Goal: Task Accomplishment & Management: Use online tool/utility

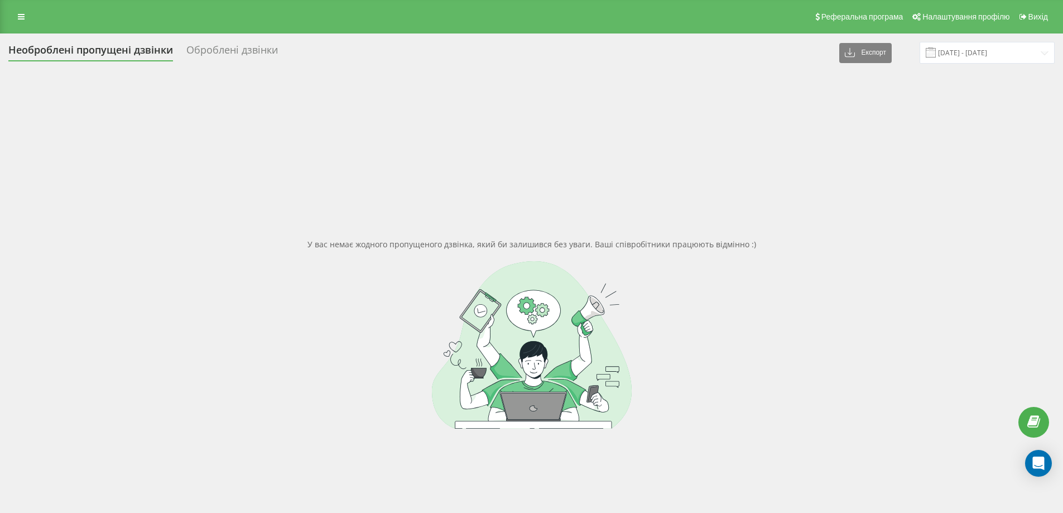
click at [2, 215] on div "Необроблені пропущені дзвінки Оброблені дзвінки Експорт .csv .xlsx 20.08.2025 -…" at bounding box center [531, 315] width 1063 height 565
click at [20, 20] on icon at bounding box center [21, 17] width 7 height 8
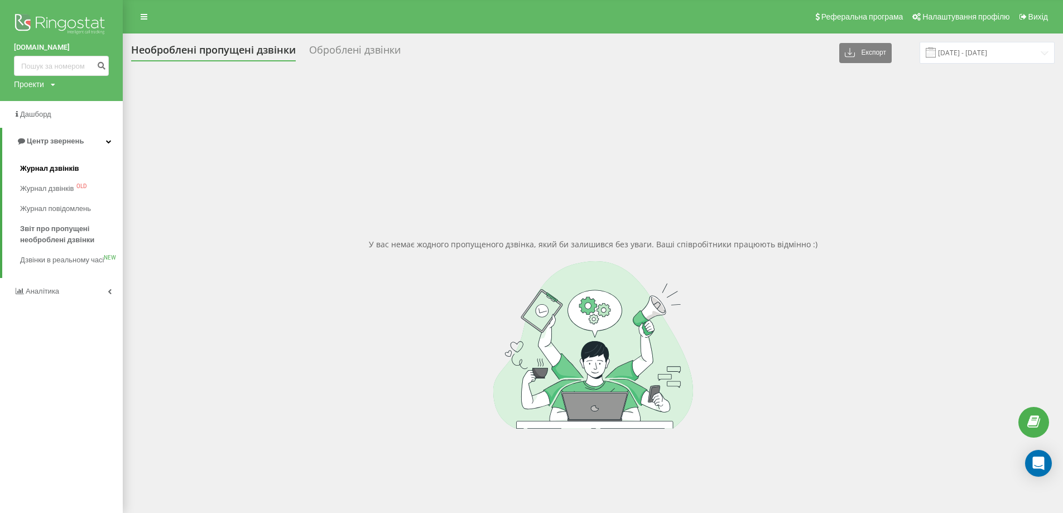
click at [75, 167] on span "Журнал дзвінків" at bounding box center [49, 168] width 59 height 11
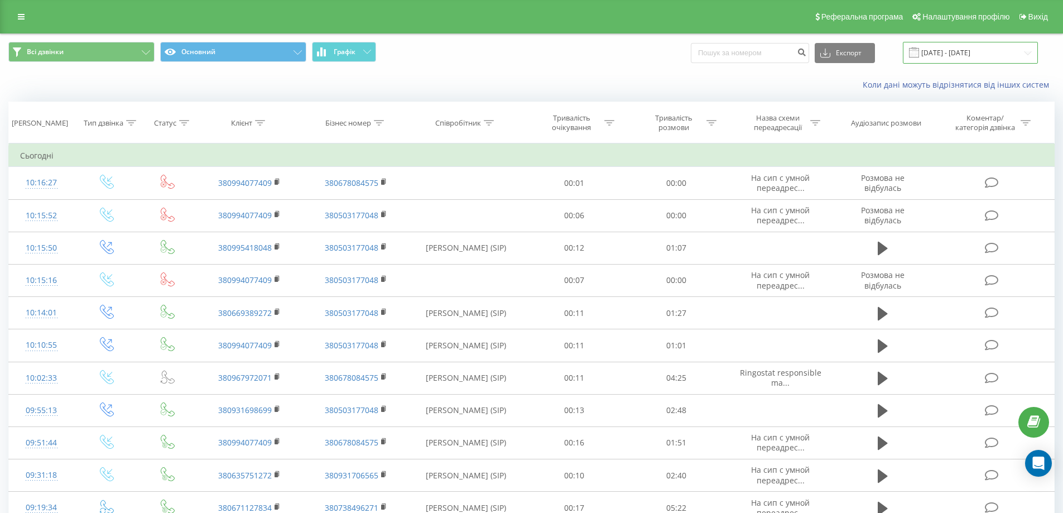
click at [963, 54] on input "[DATE] - [DATE]" at bounding box center [970, 53] width 135 height 22
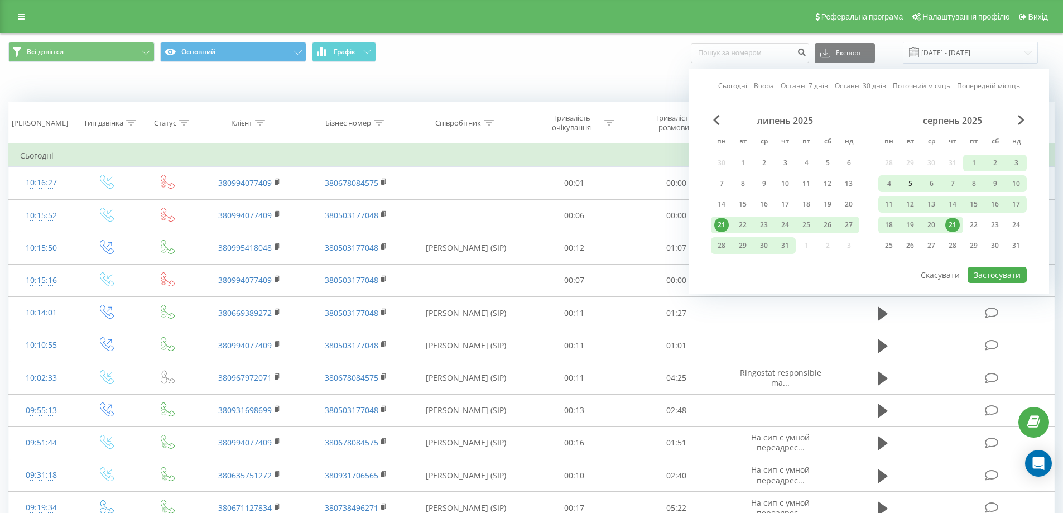
click at [910, 186] on div "5" at bounding box center [910, 183] width 15 height 15
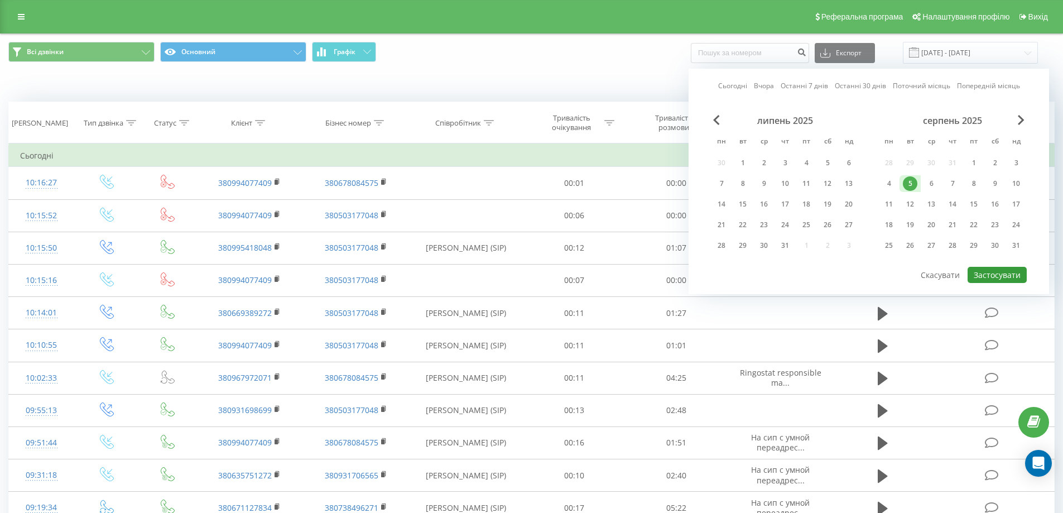
click at [995, 272] on button "Застосувати" at bounding box center [997, 275] width 59 height 16
type input "05.08.2025 - 05.08.2025"
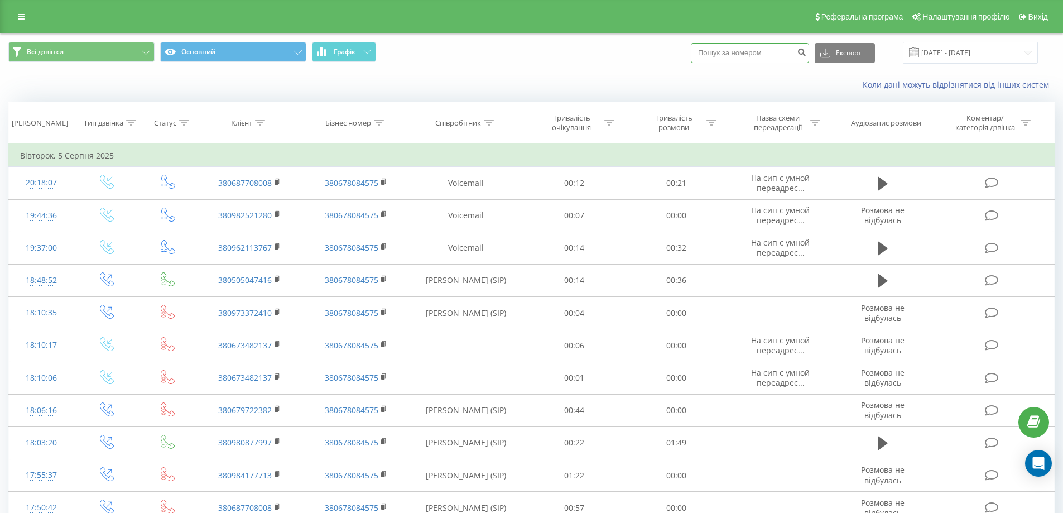
click at [726, 56] on input at bounding box center [750, 53] width 118 height 20
paste input "380668701490"
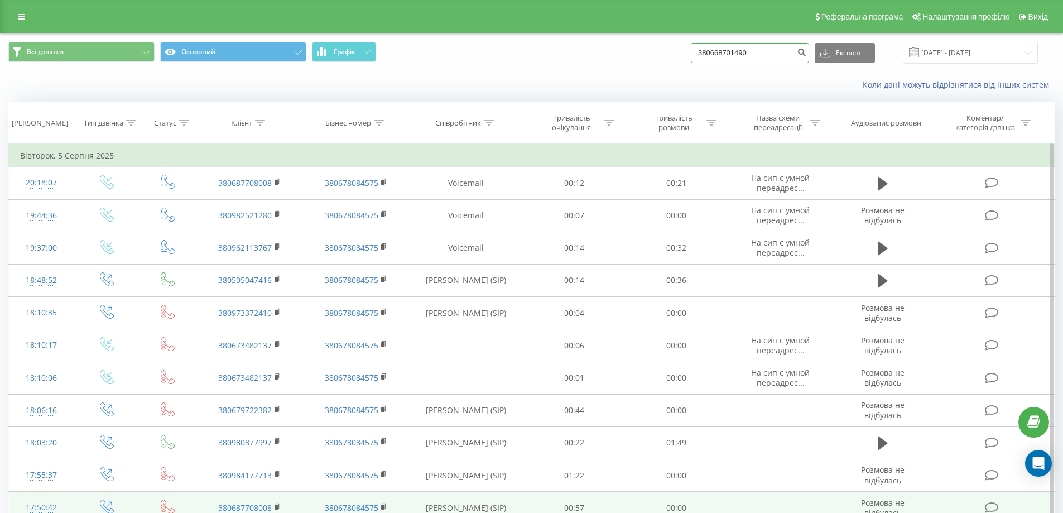
type input "380668701490"
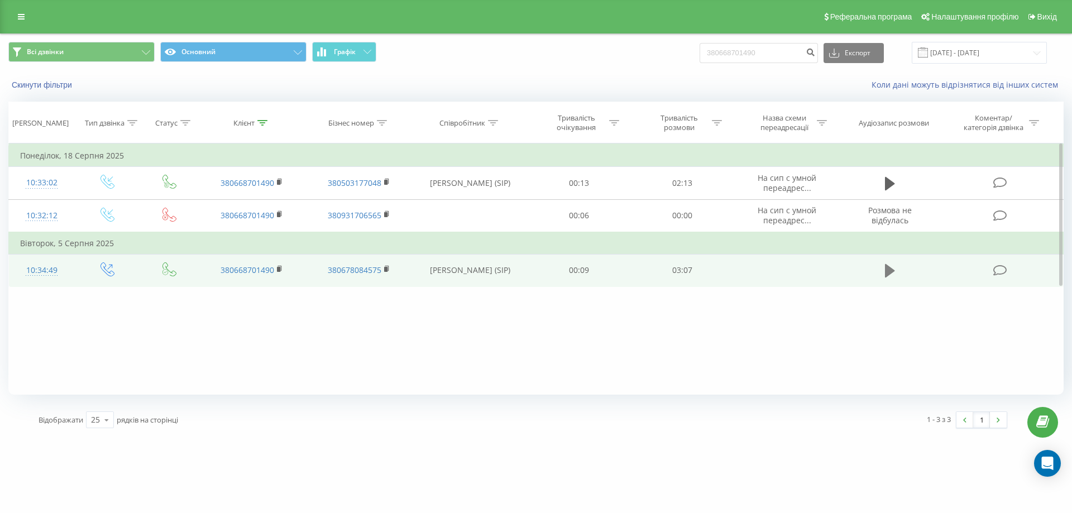
click at [894, 274] on icon at bounding box center [890, 271] width 10 height 16
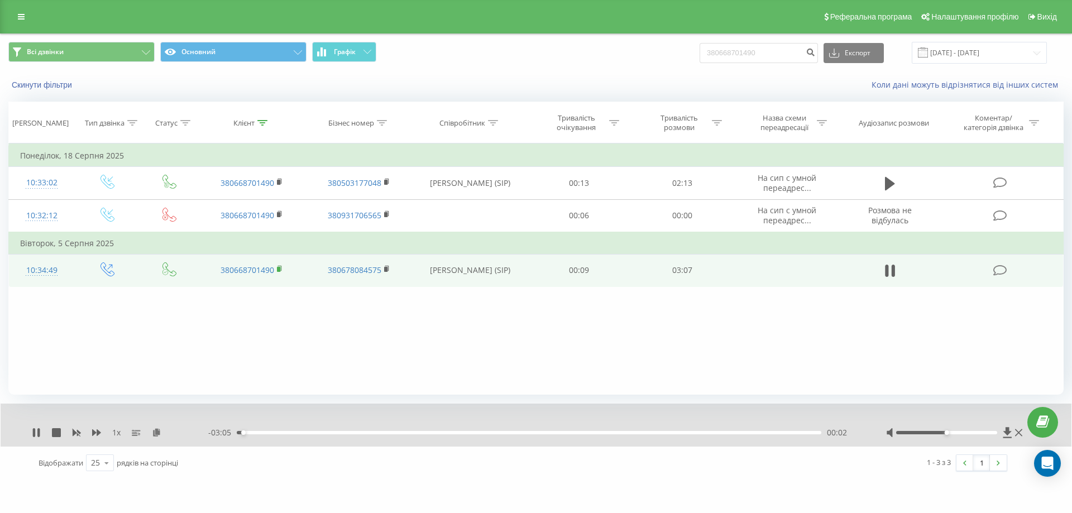
click at [277, 269] on rect at bounding box center [278, 269] width 3 height 5
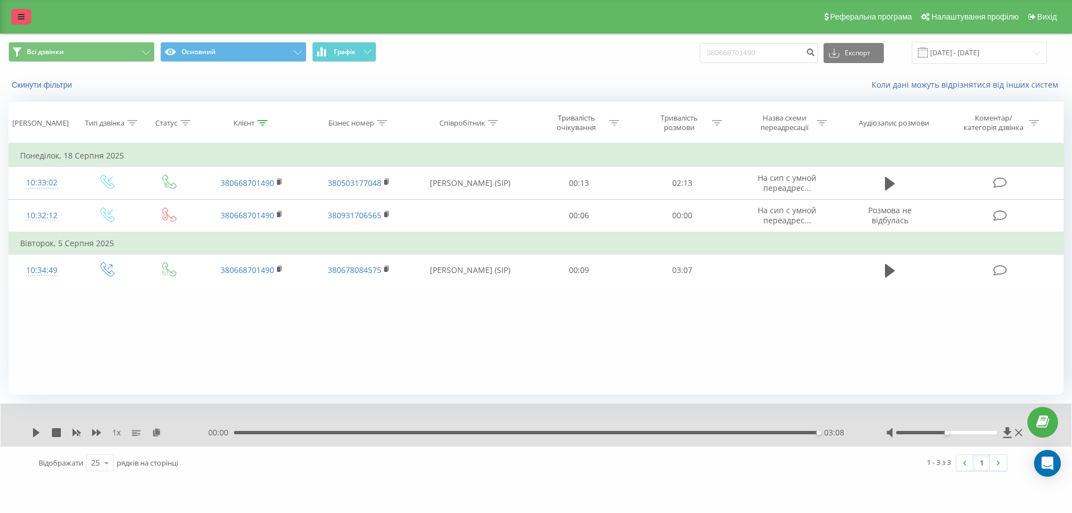
click at [22, 17] on icon at bounding box center [21, 17] width 7 height 8
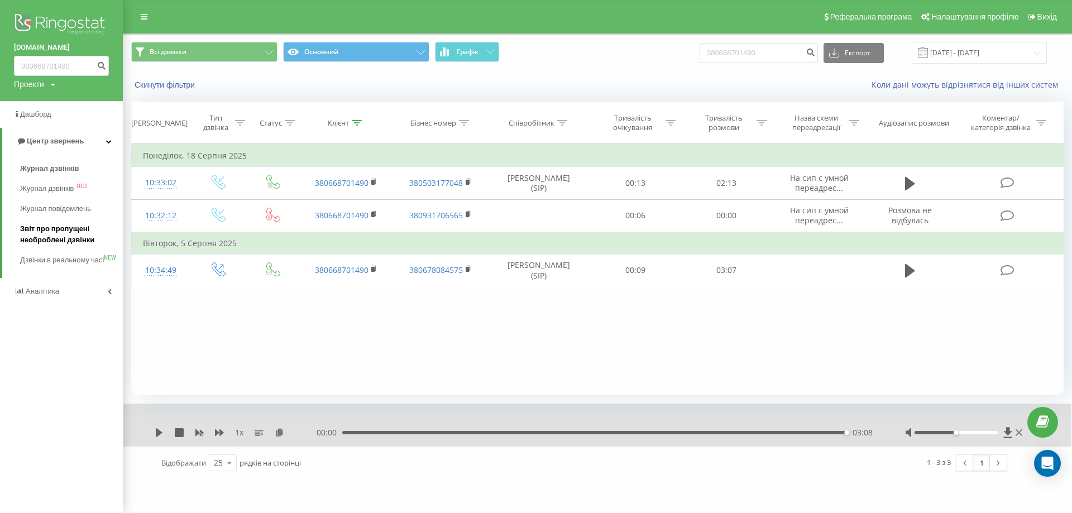
click at [75, 226] on span "Звіт про пропущені необроблені дзвінки" at bounding box center [68, 234] width 97 height 22
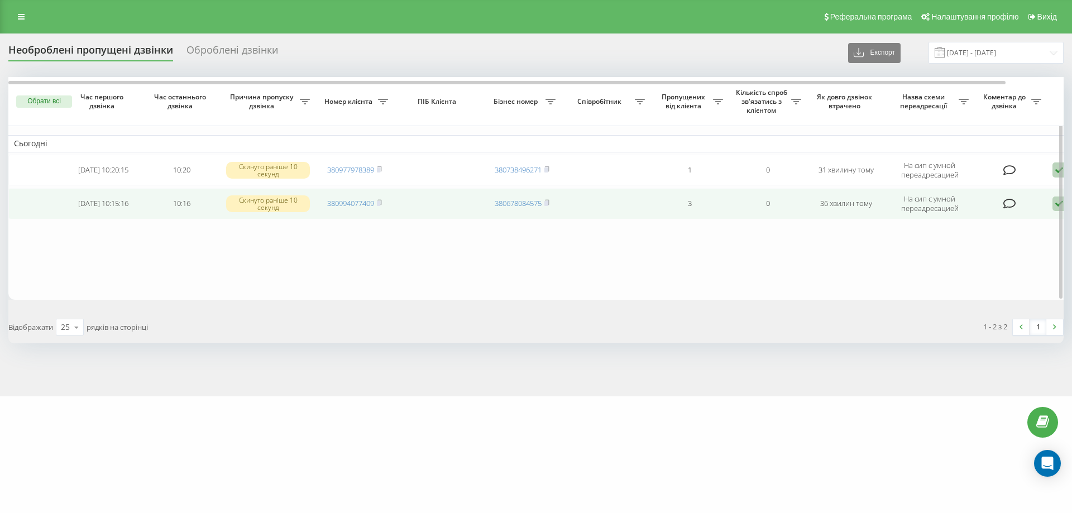
click at [385, 202] on td "380994077409" at bounding box center [354, 203] width 78 height 31
click at [380, 202] on rect at bounding box center [378, 203] width 3 height 5
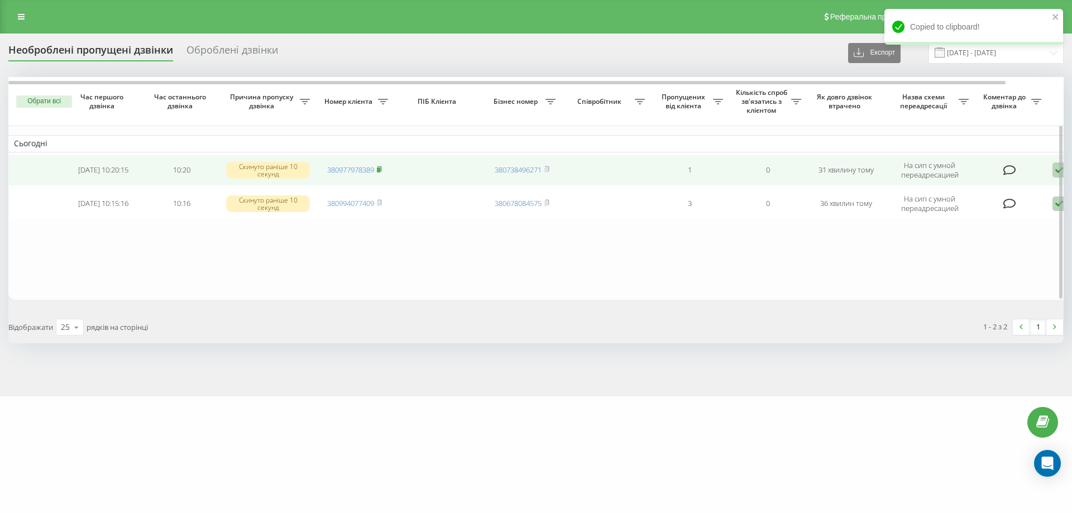
click at [378, 169] on rect at bounding box center [378, 169] width 3 height 5
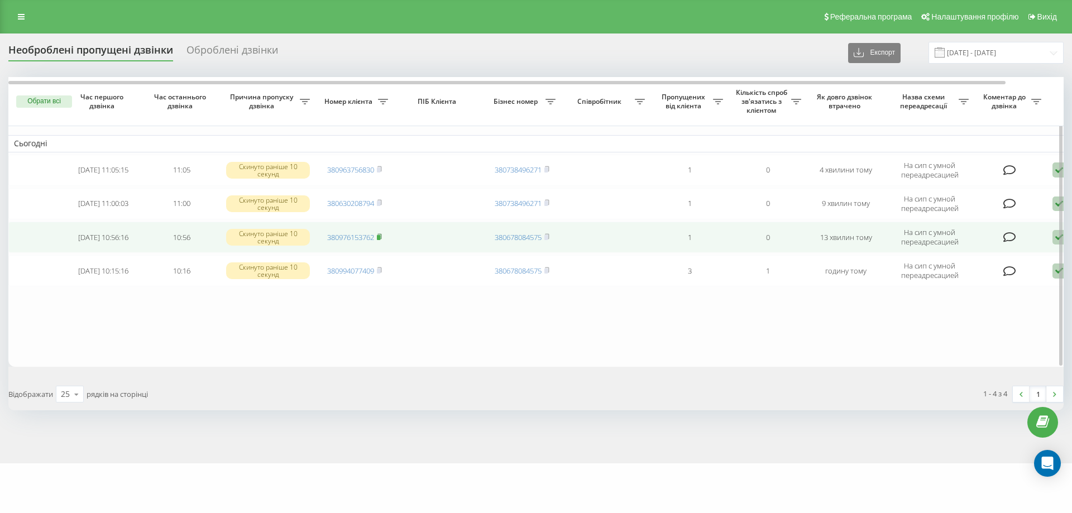
click at [380, 237] on rect at bounding box center [378, 237] width 3 height 5
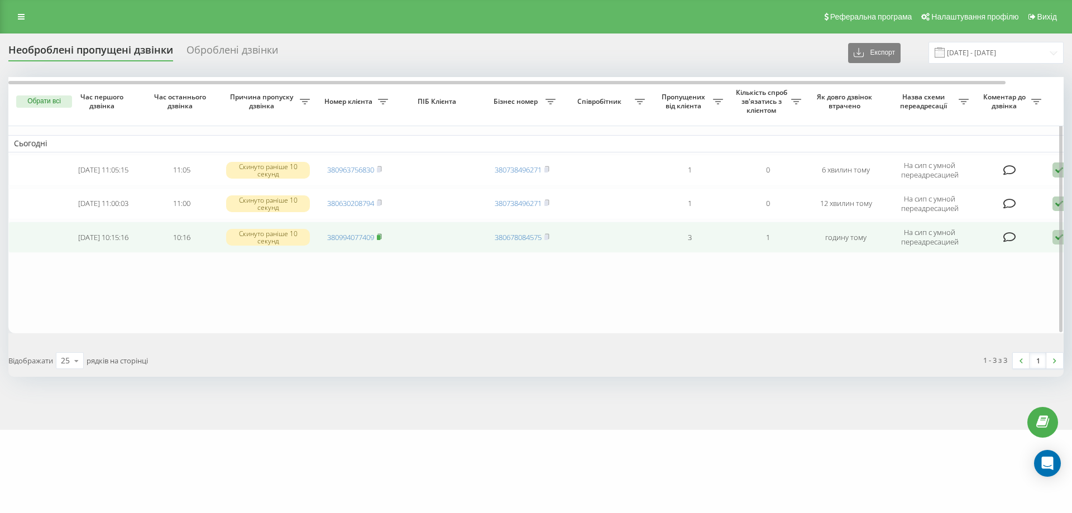
click at [380, 239] on rect at bounding box center [378, 237] width 3 height 5
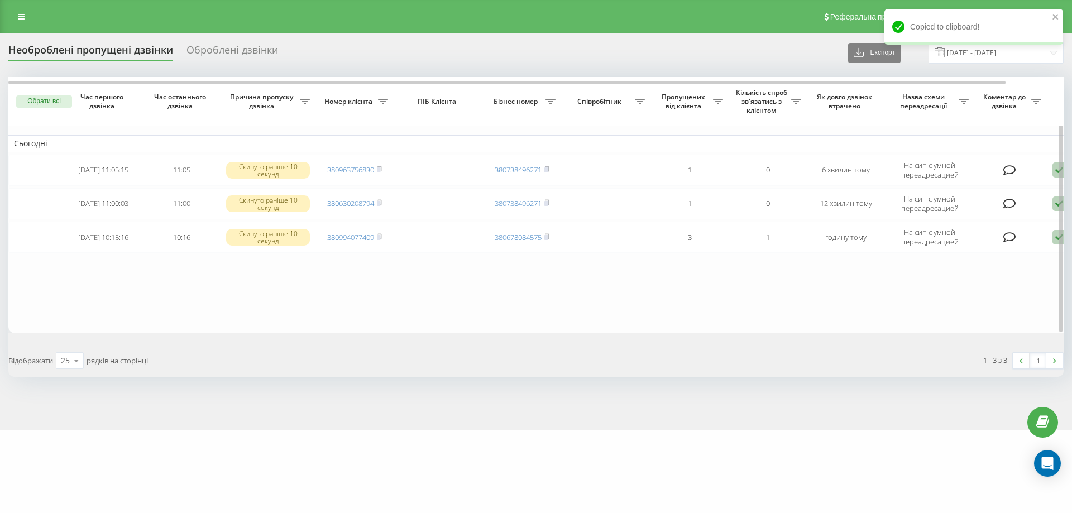
click at [293, 307] on table "Сьогодні 2025-08-21 11:05:15 11:05 Скинуто раніше 10 секунд 380963756830 380738…" at bounding box center [566, 205] width 1116 height 256
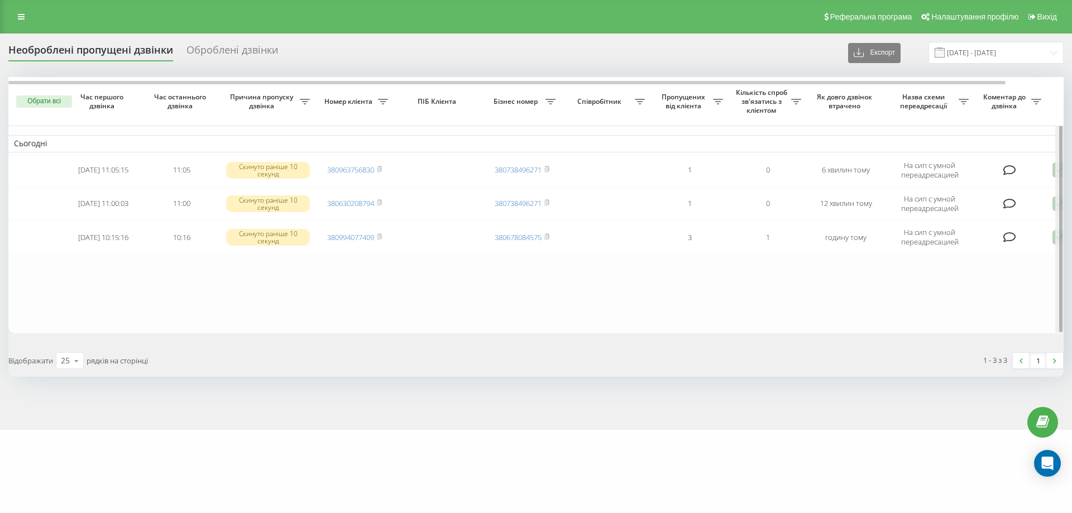
click at [1055, 239] on div at bounding box center [1059, 205] width 8 height 256
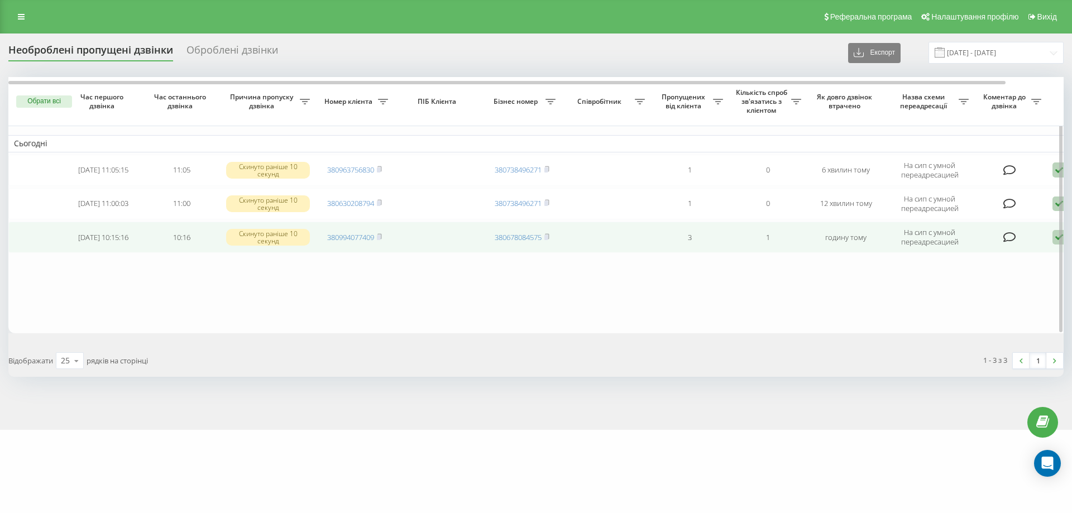
click at [1052, 241] on td "Обробити Не вдалося зв'язатися Зв'язався з клієнтом за допомогою іншого каналу …" at bounding box center [1086, 237] width 78 height 31
click at [1052, 242] on icon at bounding box center [1058, 237] width 13 height 15
click at [975, 253] on span "Не вдалося зв'язатися" at bounding box center [958, 255] width 85 height 11
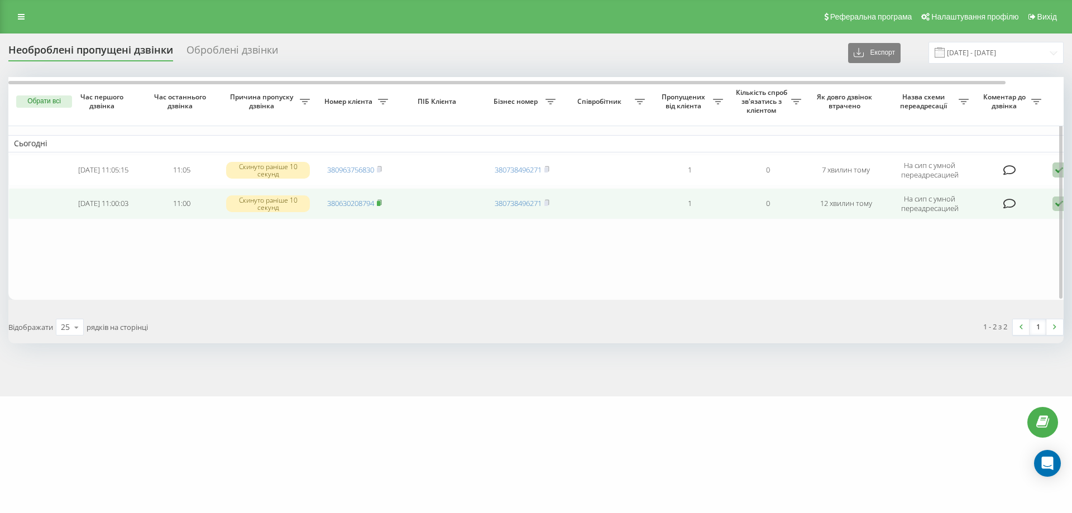
click at [380, 204] on rect at bounding box center [378, 203] width 3 height 5
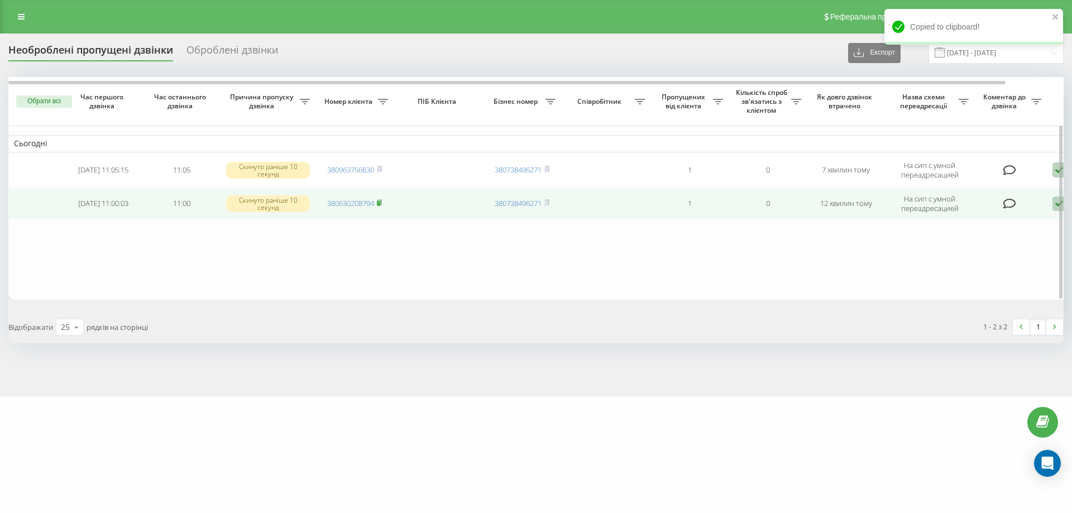
click at [382, 203] on icon at bounding box center [379, 202] width 5 height 7
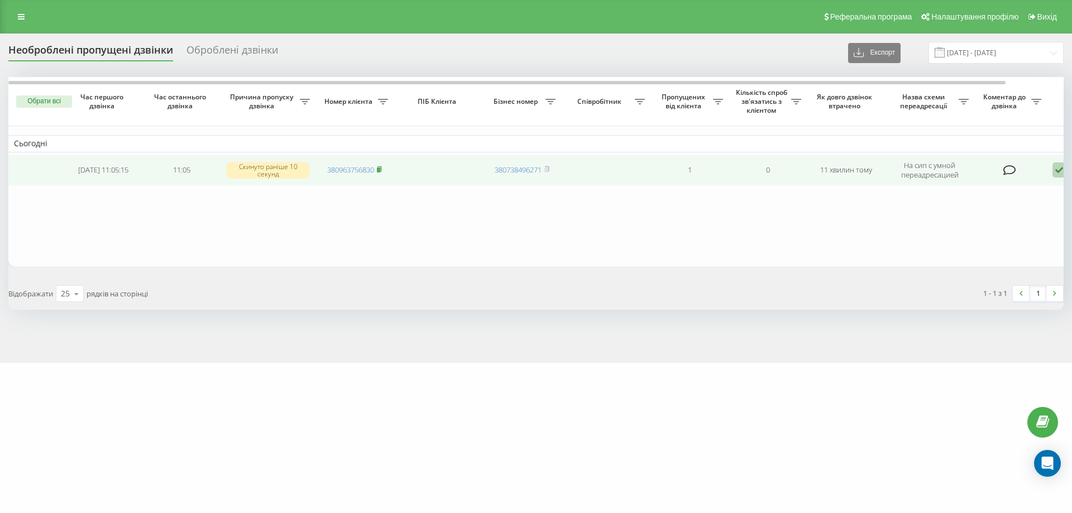
click at [380, 169] on rect at bounding box center [378, 169] width 3 height 5
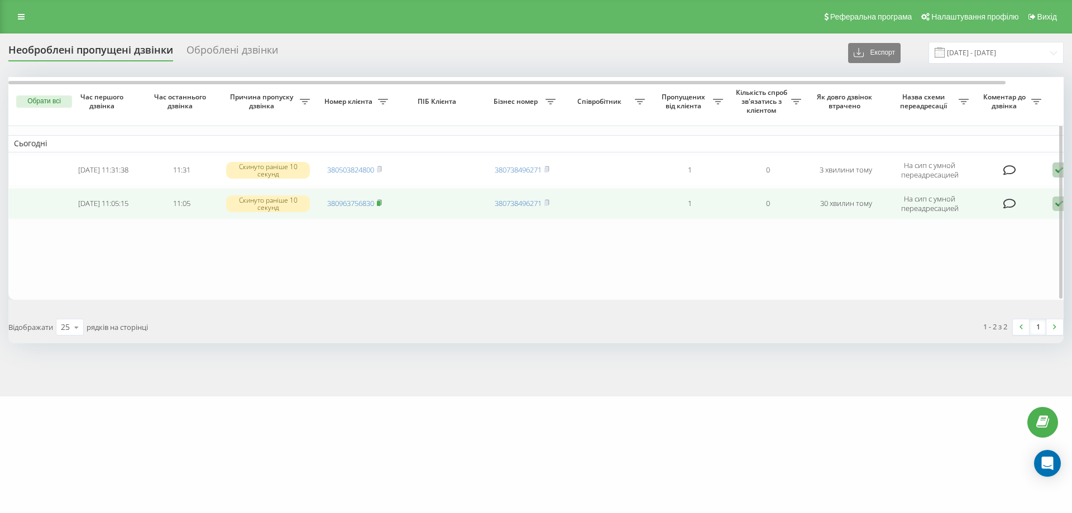
click at [380, 204] on rect at bounding box center [378, 203] width 3 height 5
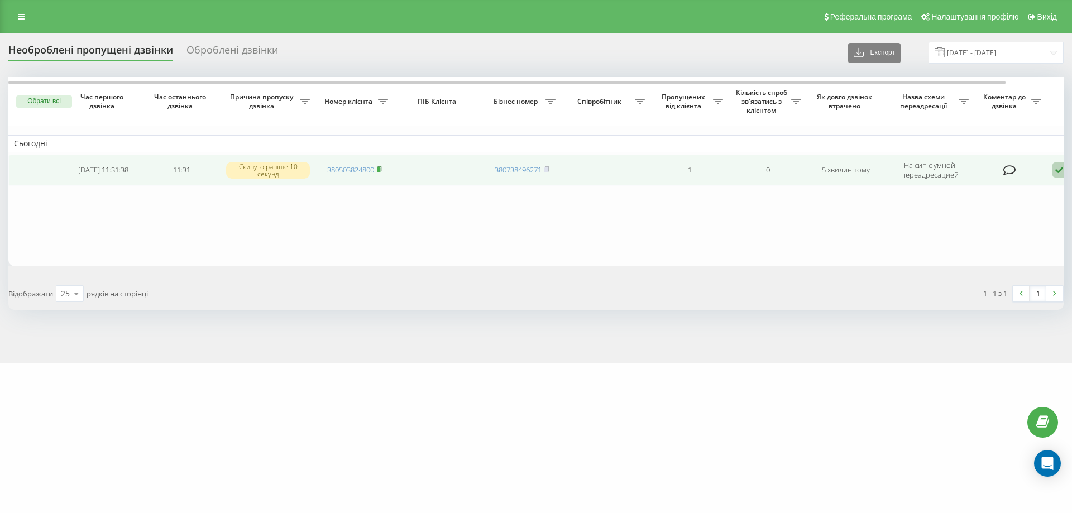
click at [380, 168] on rect at bounding box center [378, 169] width 3 height 5
click at [382, 169] on icon at bounding box center [379, 169] width 5 height 7
click at [380, 170] on rect at bounding box center [378, 169] width 3 height 5
click at [380, 168] on rect at bounding box center [378, 169] width 3 height 5
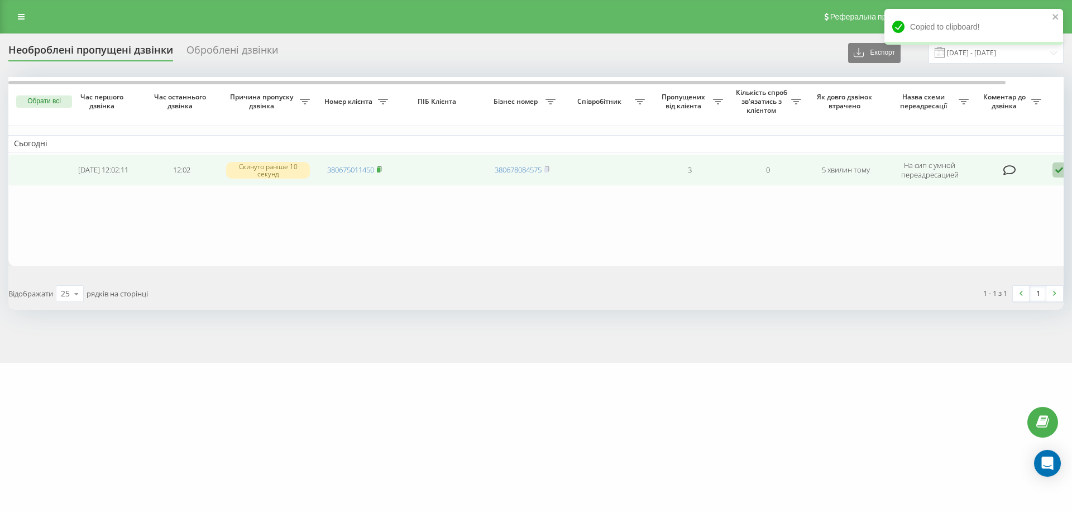
click at [380, 170] on rect at bounding box center [378, 169] width 3 height 5
click at [379, 172] on rect at bounding box center [378, 169] width 3 height 5
